Goal: Task Accomplishment & Management: Manage account settings

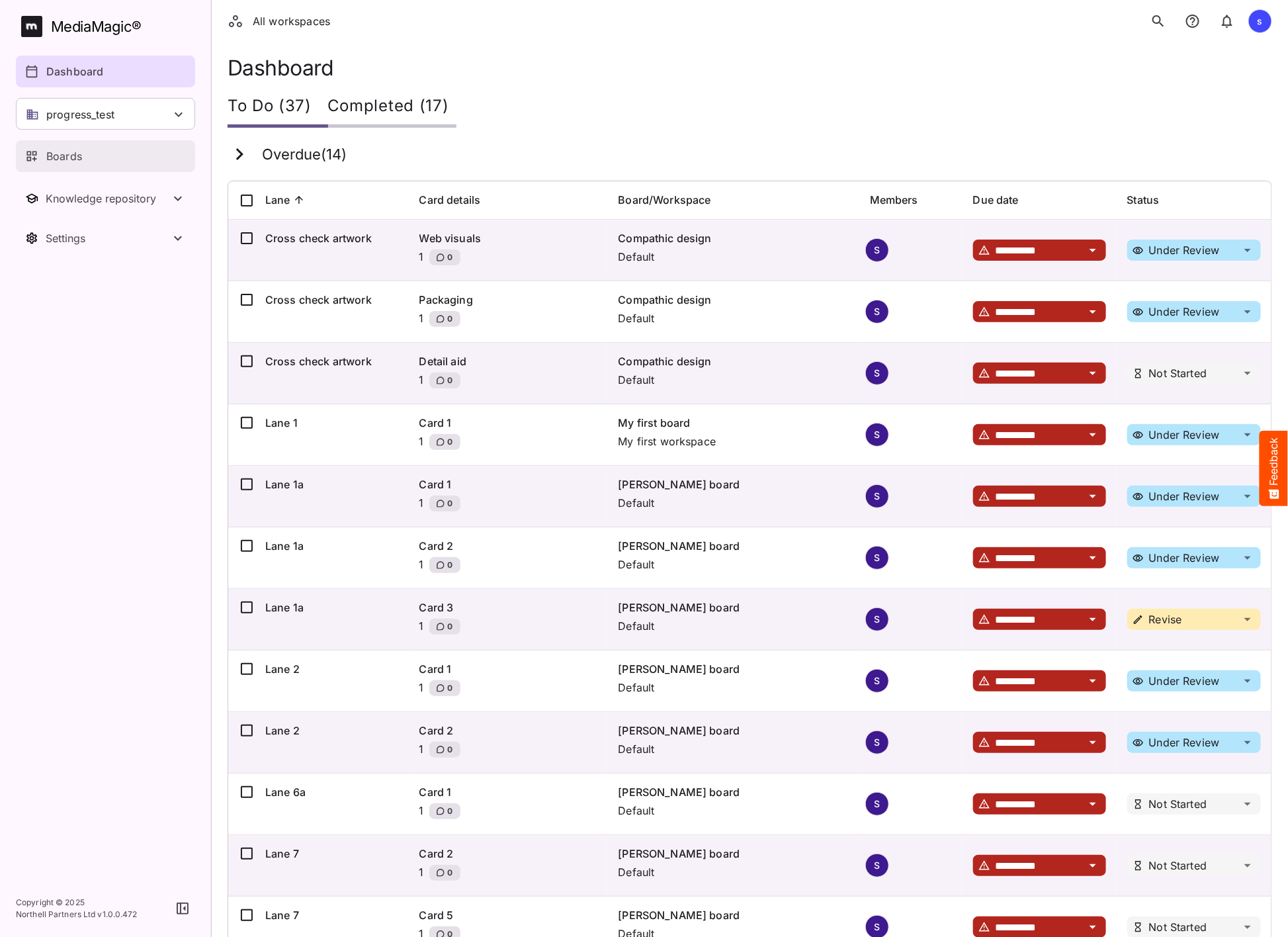
click at [146, 168] on link "Boards" at bounding box center [105, 156] width 179 height 32
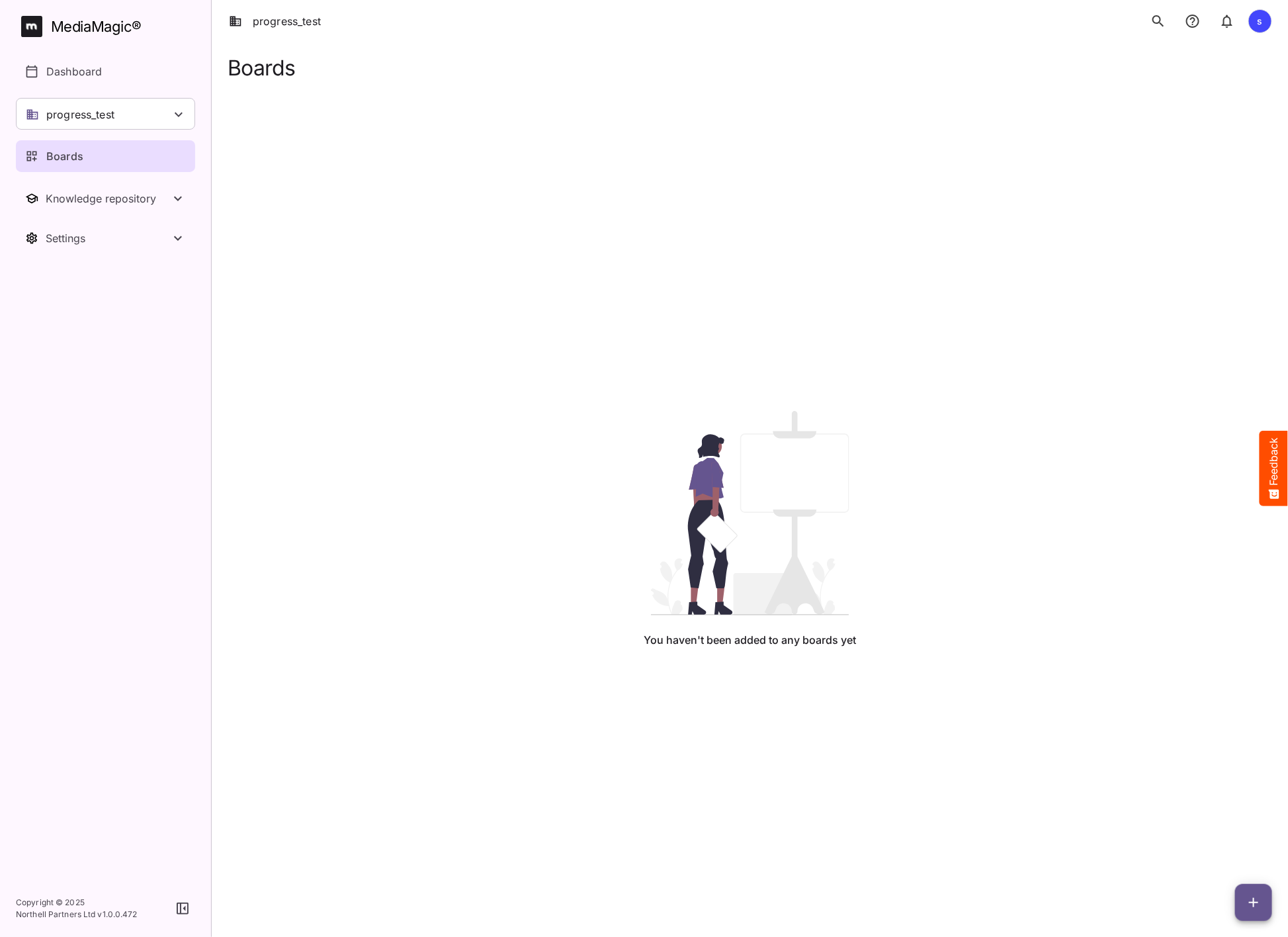
click at [169, 329] on nav "MediaMagic ® Dashboard progress_test adrian AMF Clearcast 1 copy_test_workspace…" at bounding box center [105, 440] width 211 height 880
click at [97, 245] on button "Settings" at bounding box center [105, 238] width 179 height 32
click at [98, 283] on p "Workspace details" at bounding box center [93, 278] width 94 height 16
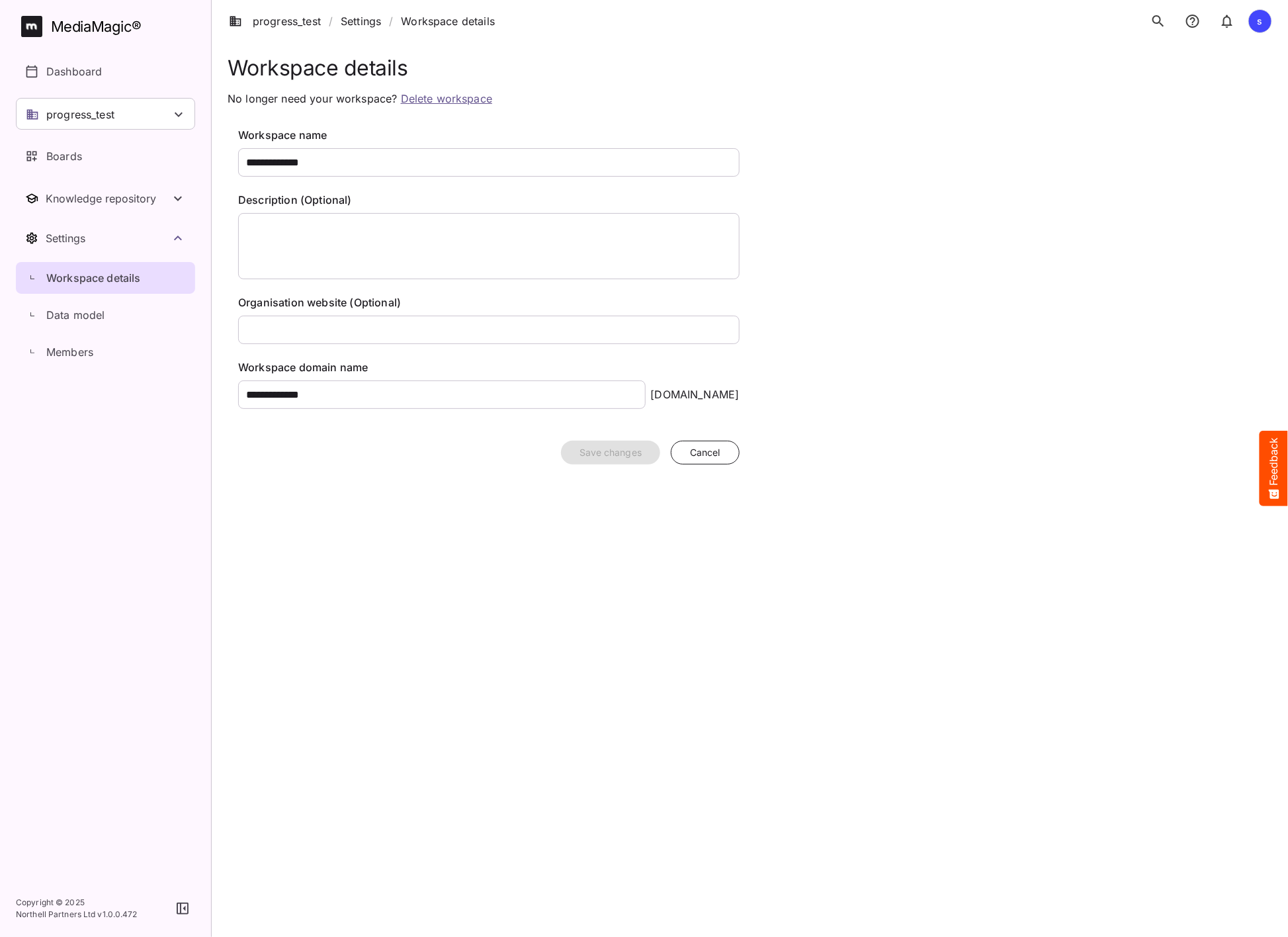
click at [429, 100] on link "Delete workspace" at bounding box center [446, 98] width 91 height 13
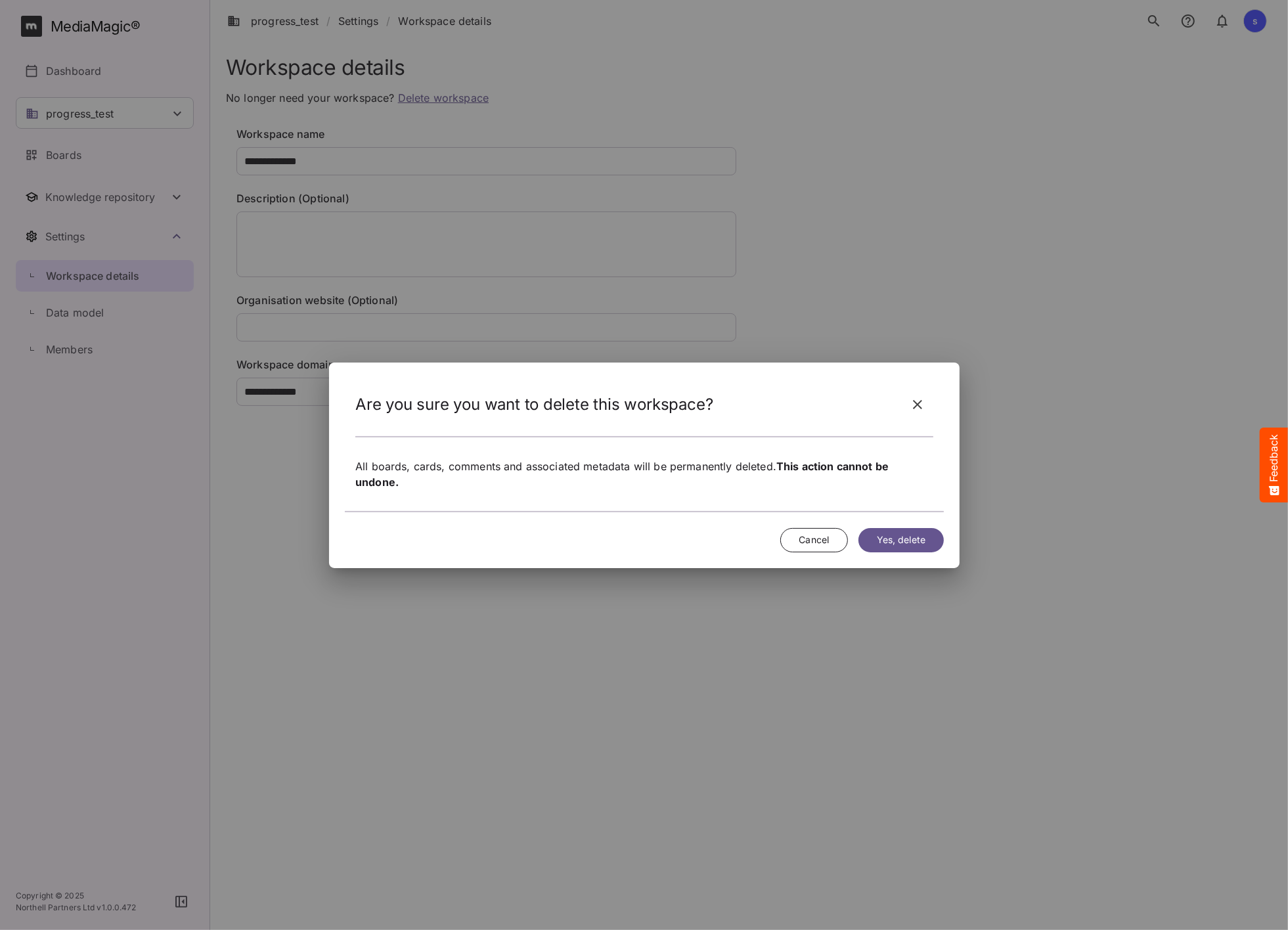
click at [882, 541] on span "Yes, delete" at bounding box center [901, 540] width 49 height 17
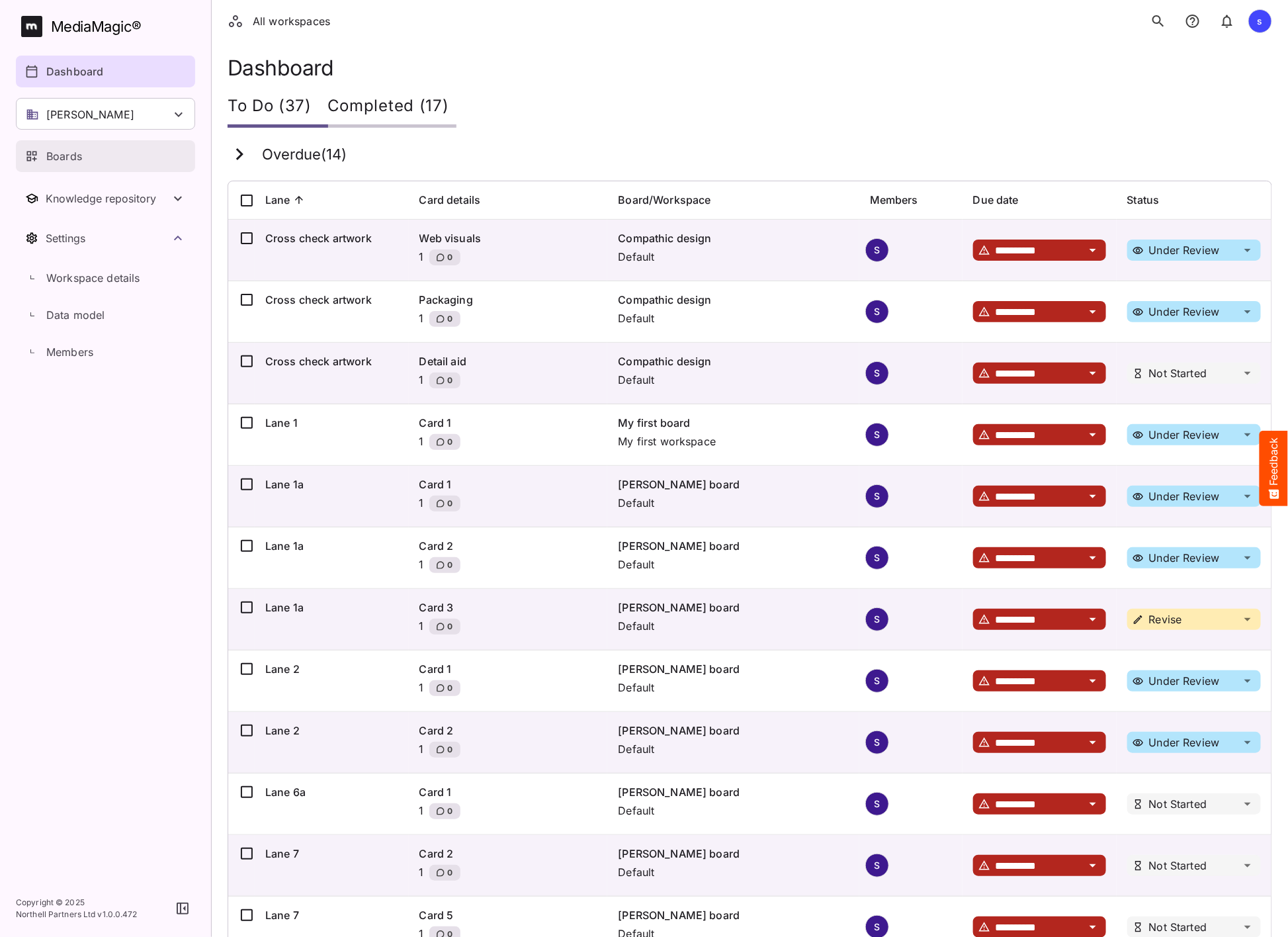
click at [83, 148] on div "Boards" at bounding box center [106, 156] width 162 height 16
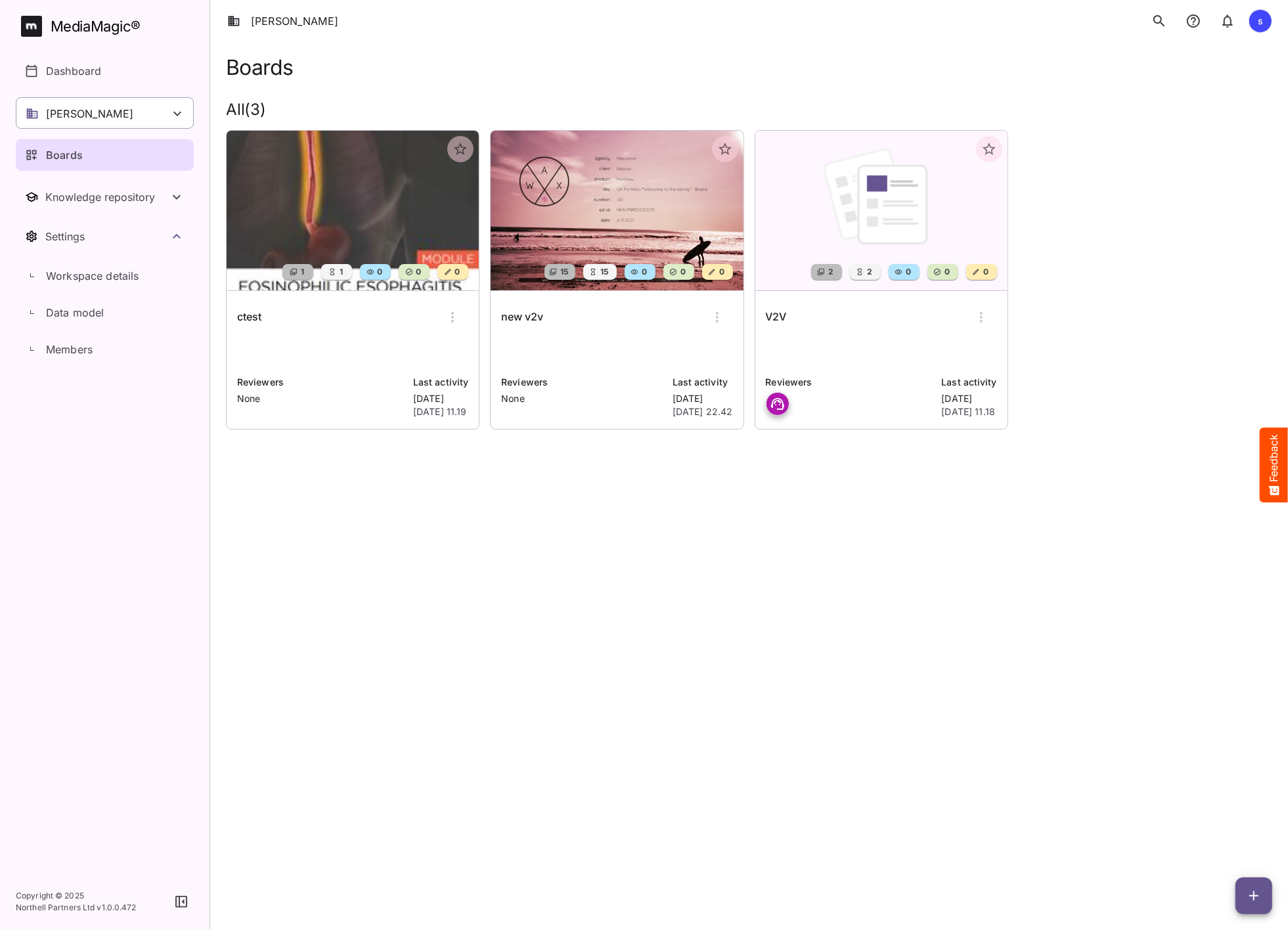
click at [92, 108] on div "[PERSON_NAME]" at bounding box center [104, 113] width 178 height 32
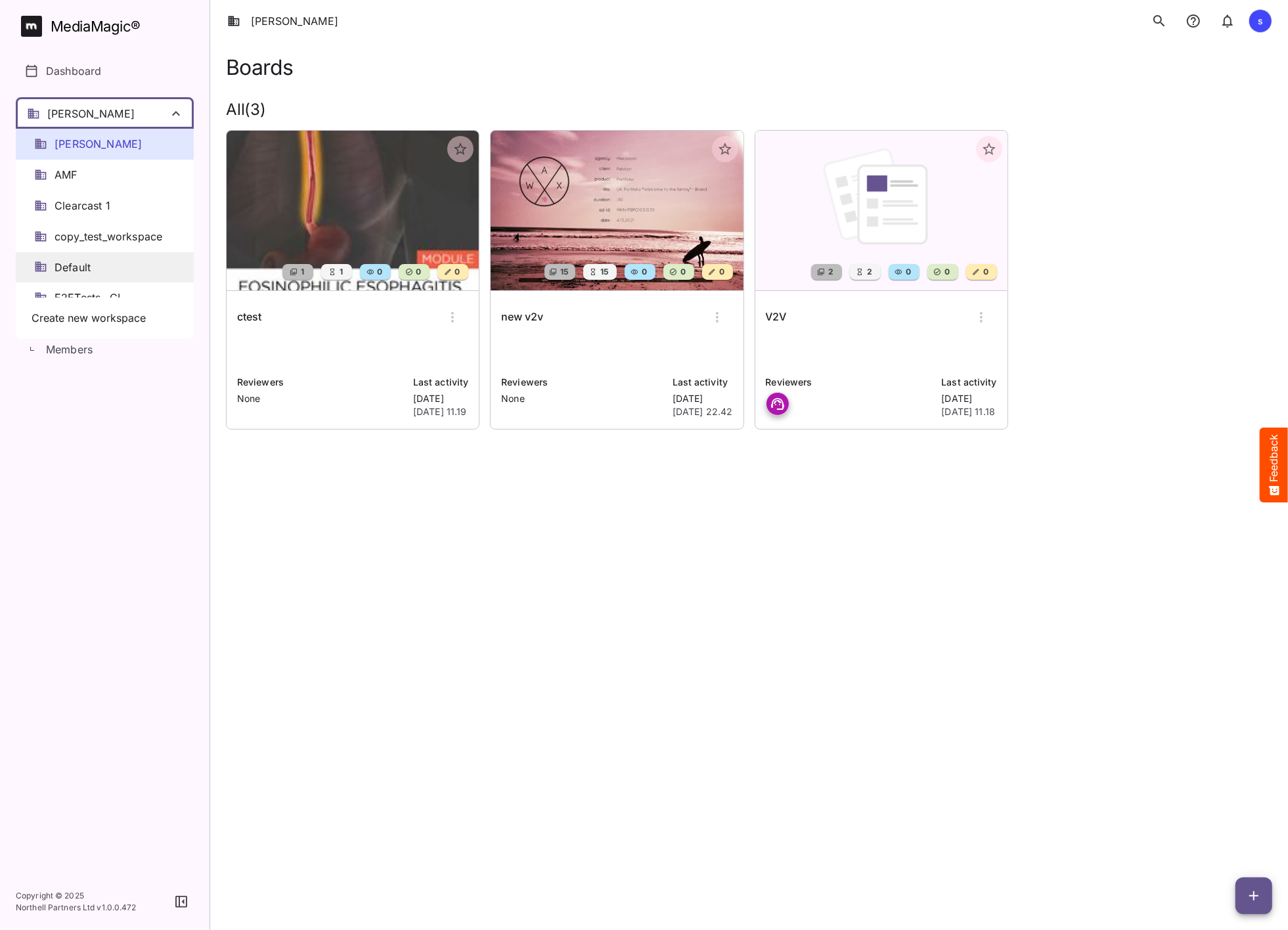
click at [78, 269] on span "Default" at bounding box center [72, 267] width 36 height 15
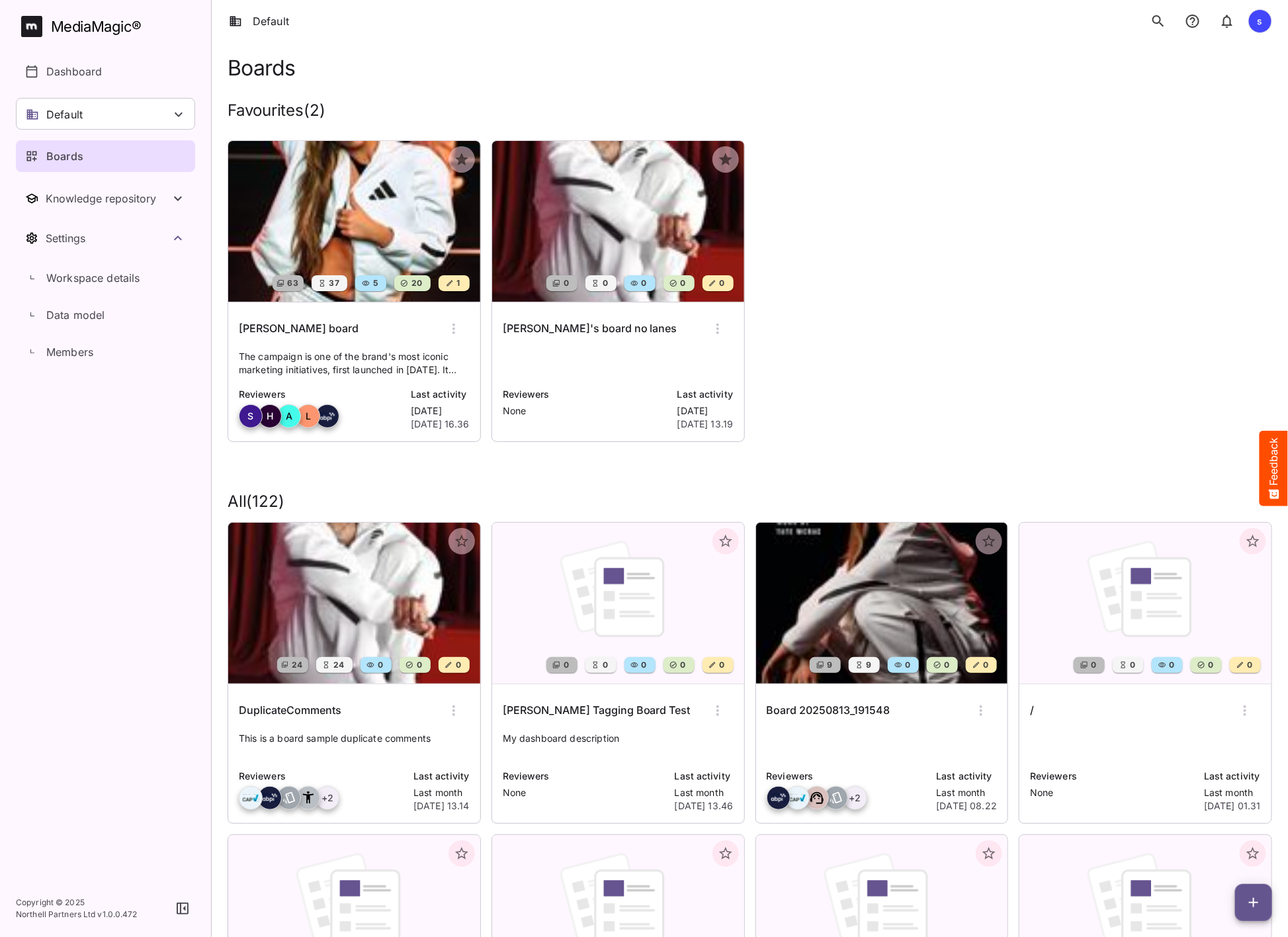
click at [335, 222] on img at bounding box center [354, 221] width 252 height 161
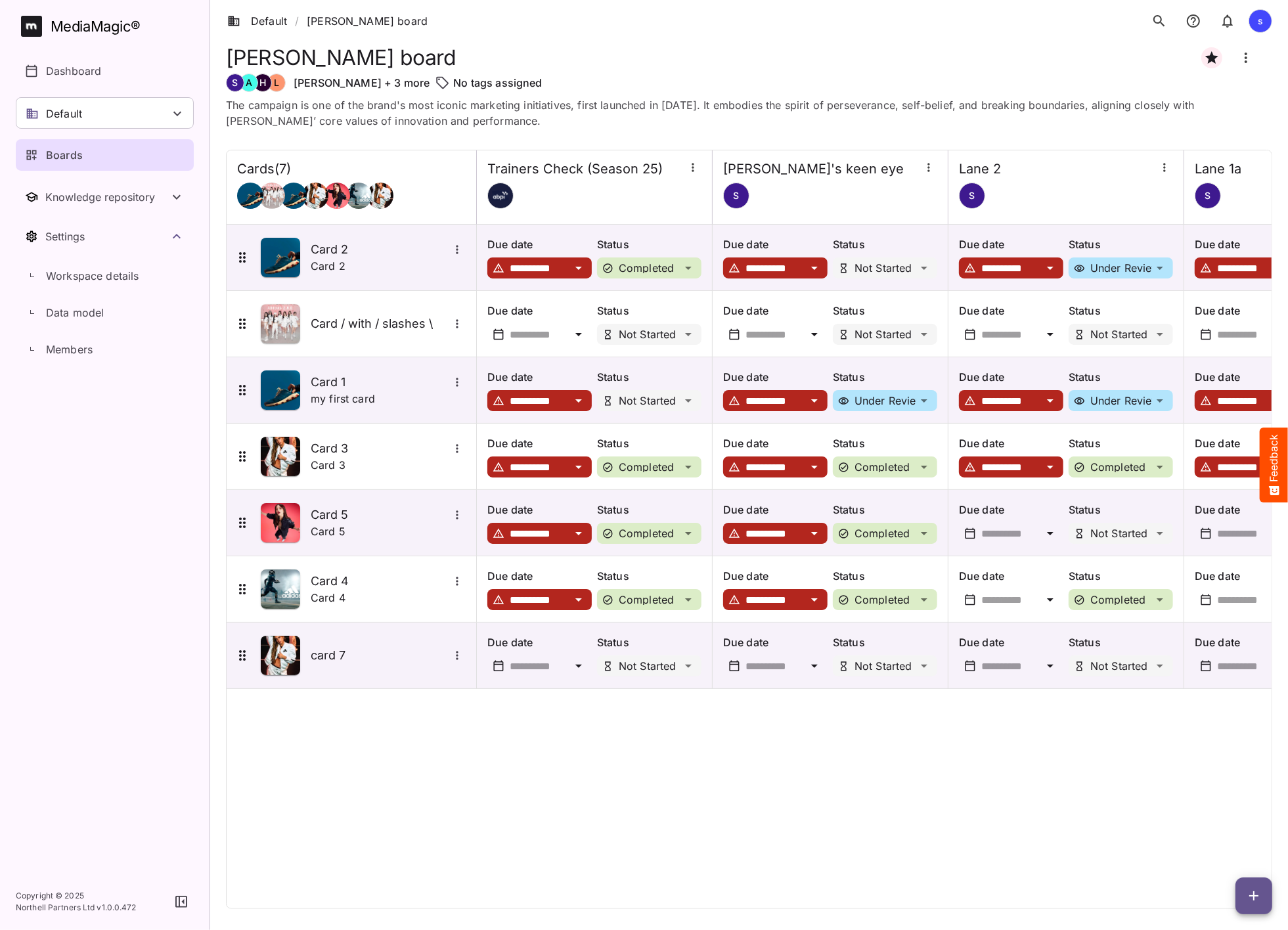
click at [1096, 169] on div "Lane 2 S" at bounding box center [1067, 185] width 215 height 48
click at [106, 118] on div "Default" at bounding box center [104, 113] width 178 height 32
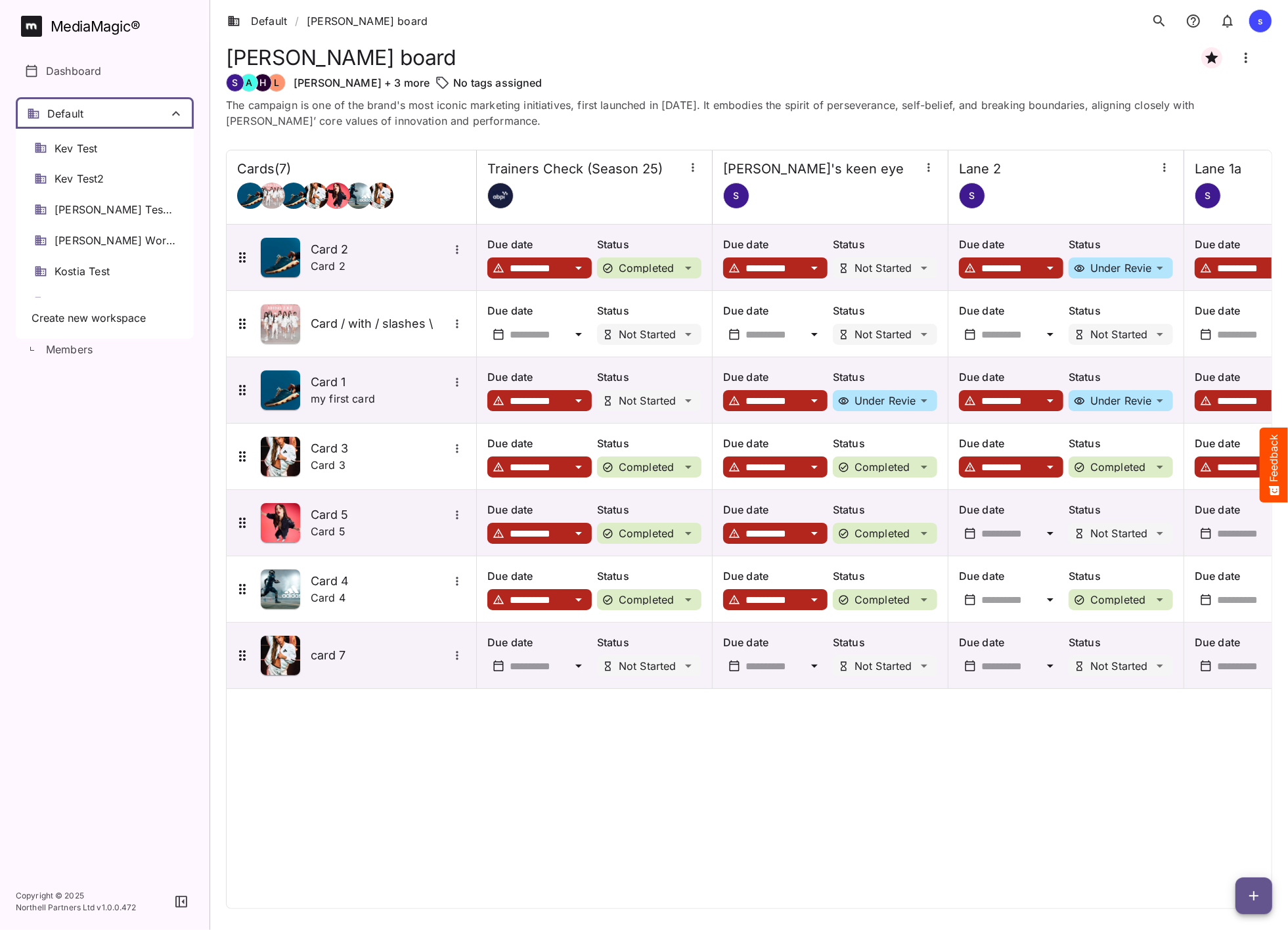
scroll to position [557, 0]
click at [96, 240] on div "QA Speciale" at bounding box center [104, 233] width 178 height 31
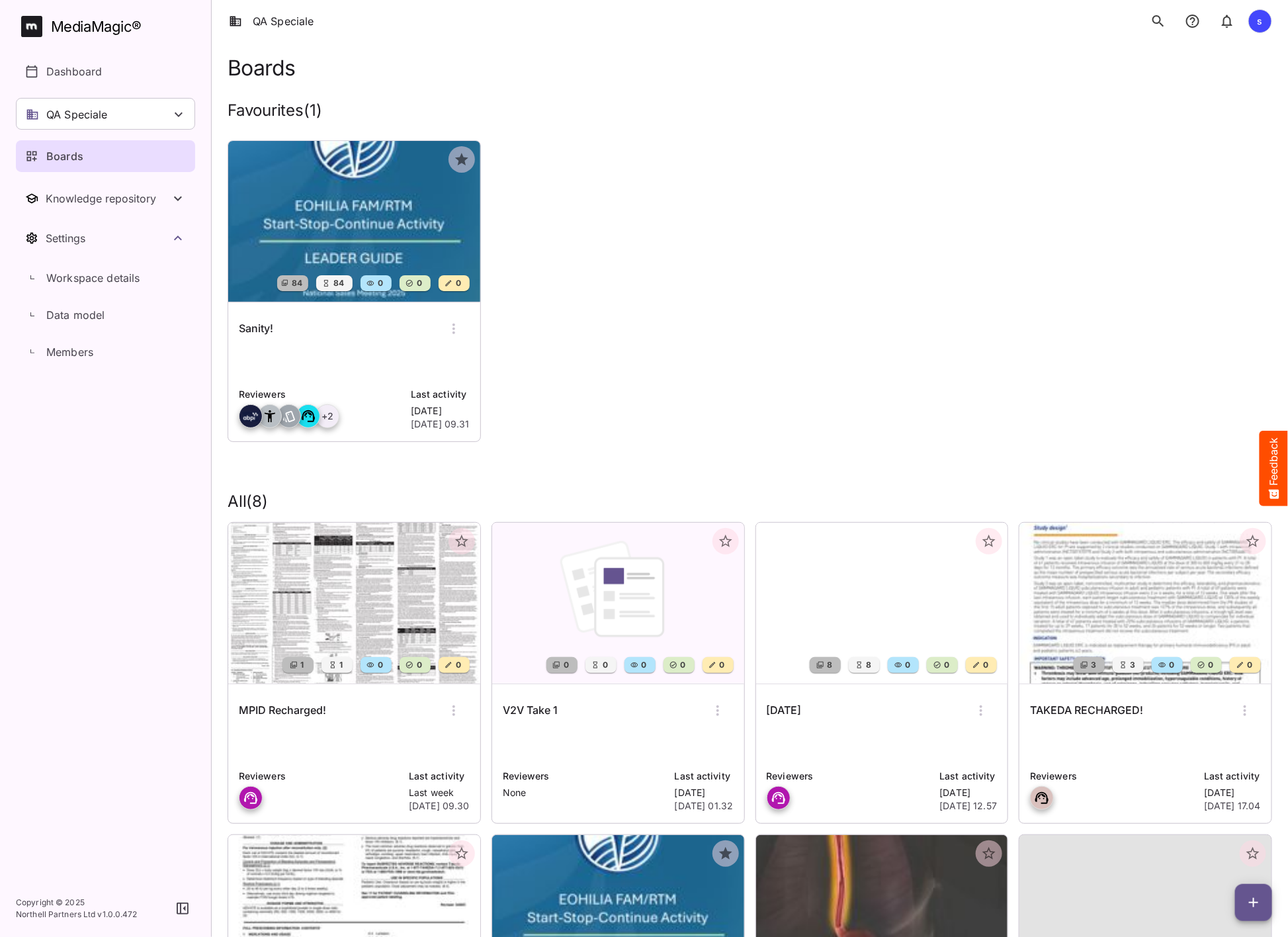
click at [354, 210] on img at bounding box center [354, 221] width 252 height 161
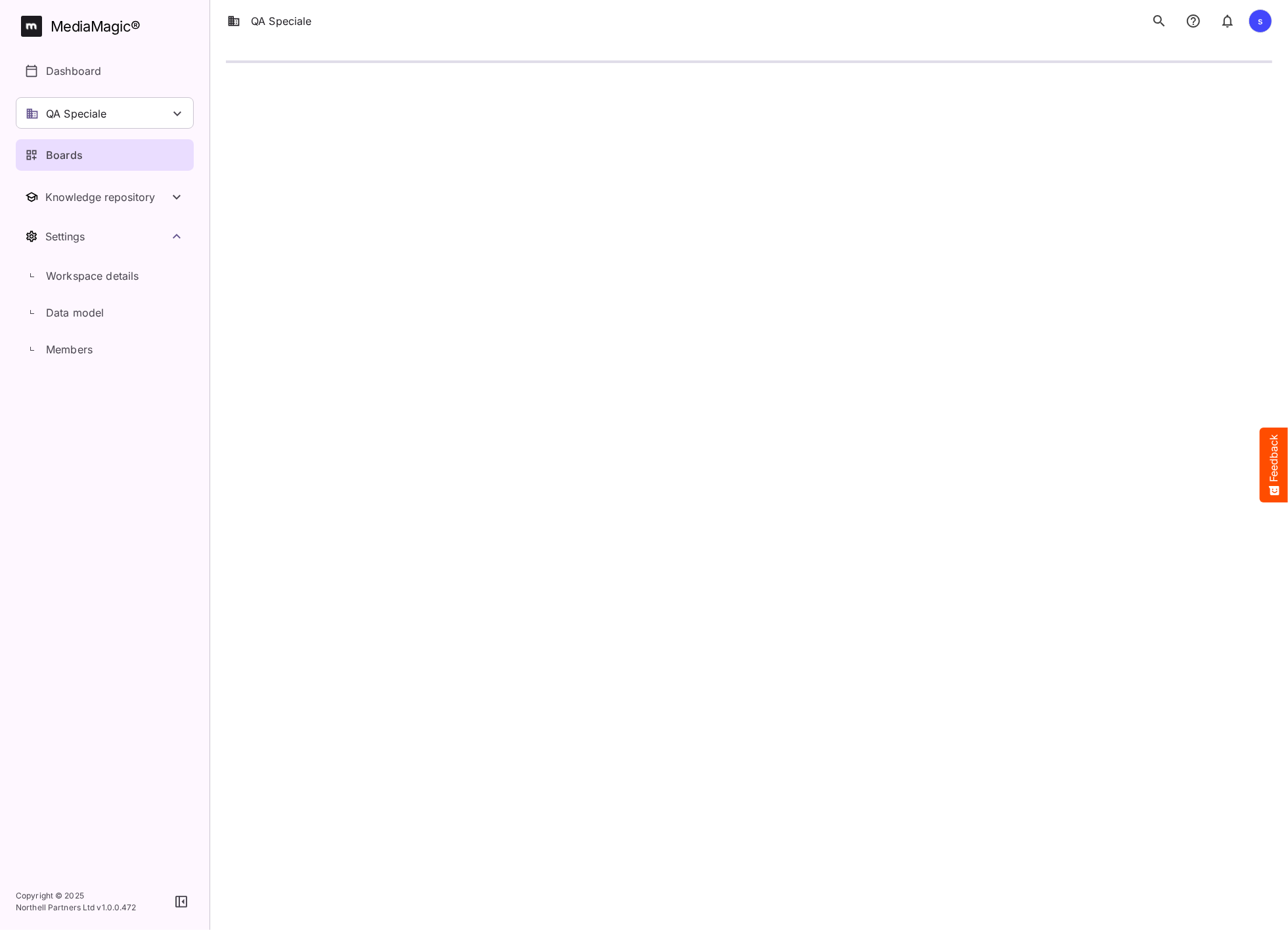
click at [313, 81] on html "QA Speciale s MediaMagic ® Dashboard QA Speciale adrian AMF Clearcast 1 copy_te…" at bounding box center [644, 41] width 1288 height 81
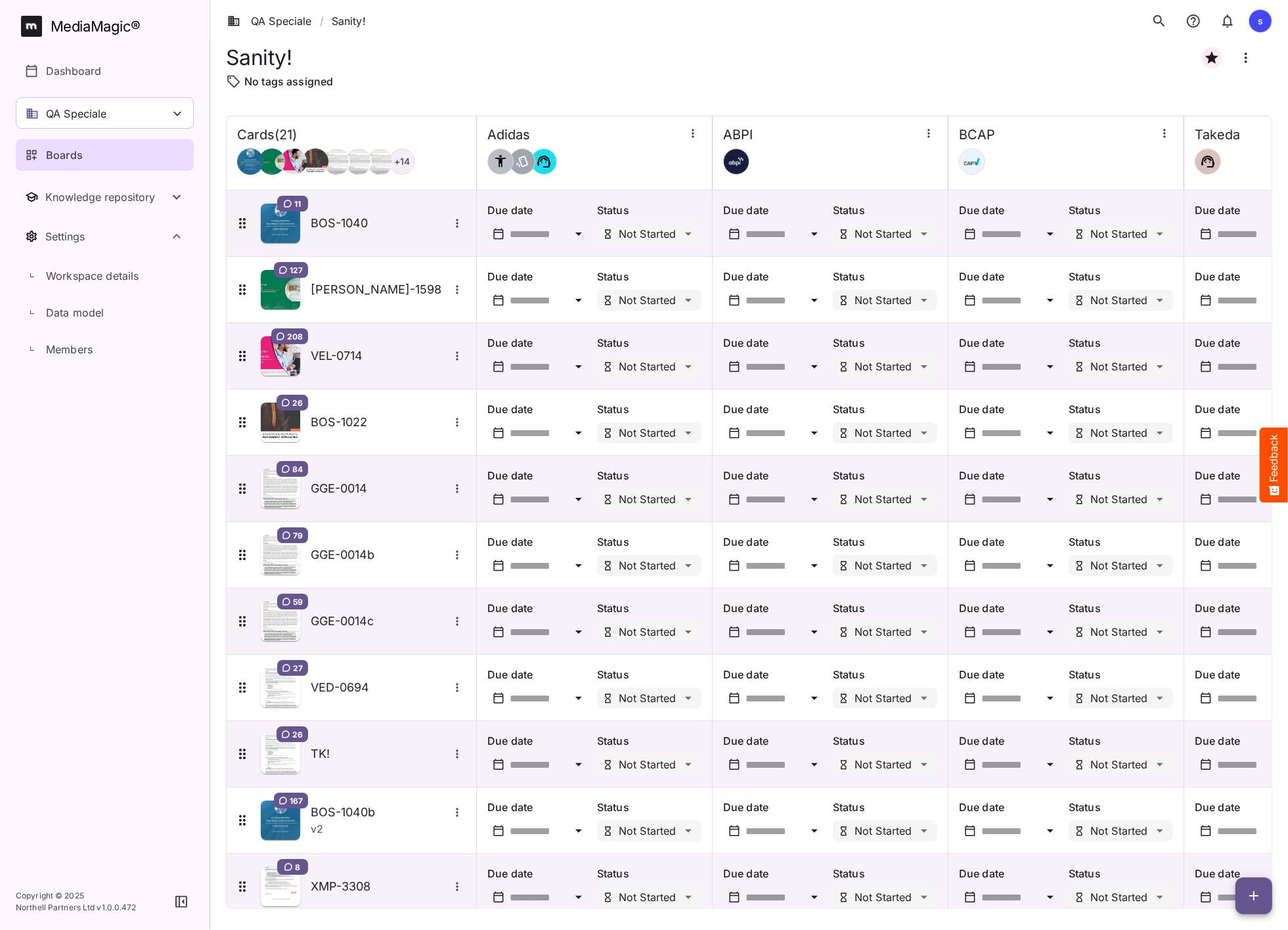
scroll to position [1, 0]
click at [1040, 141] on div "BCAP" at bounding box center [1067, 135] width 215 height 17
